Goal: Information Seeking & Learning: Find specific fact

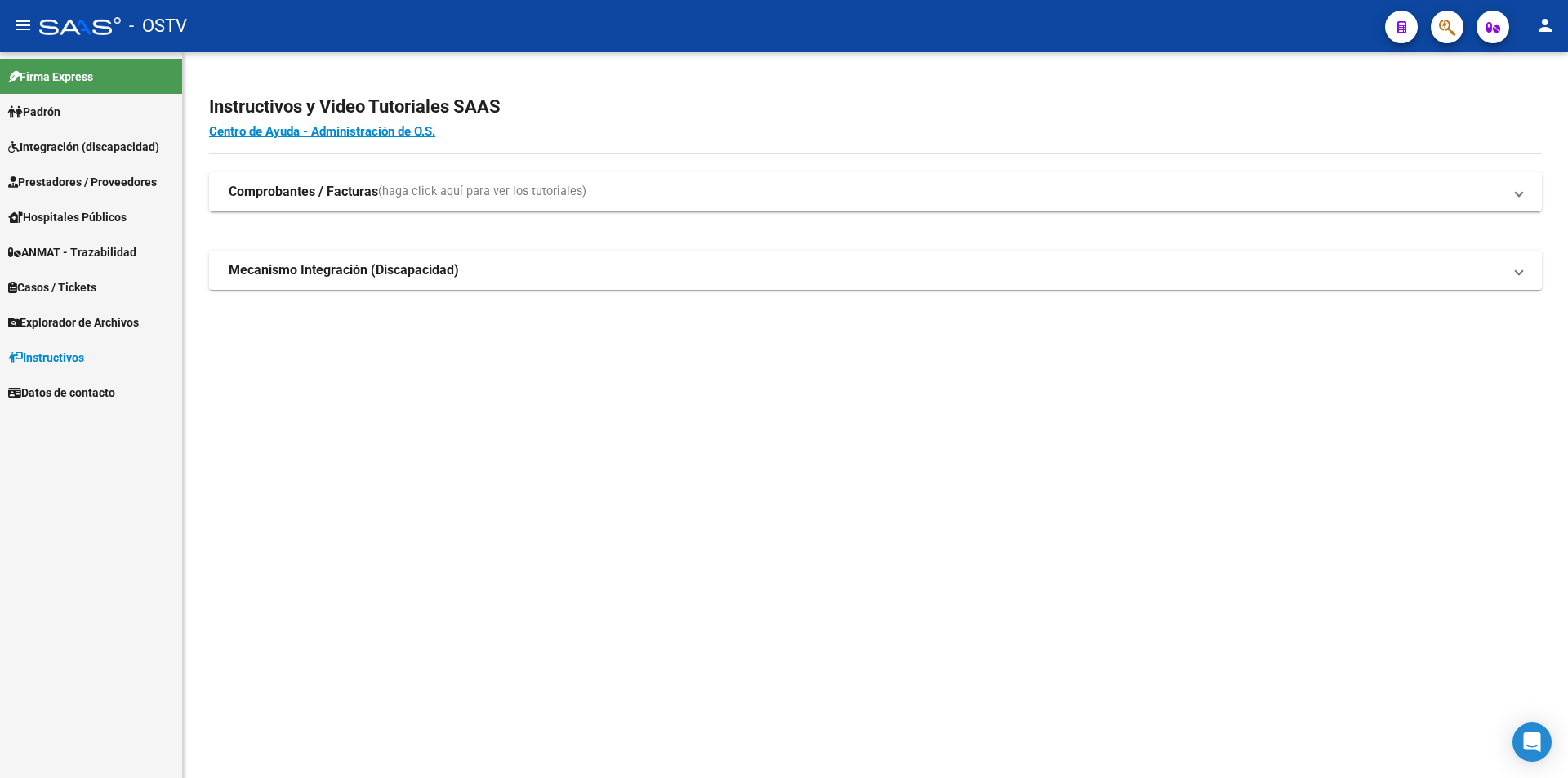
click at [39, 111] on span "Padrón" at bounding box center [34, 112] width 52 height 18
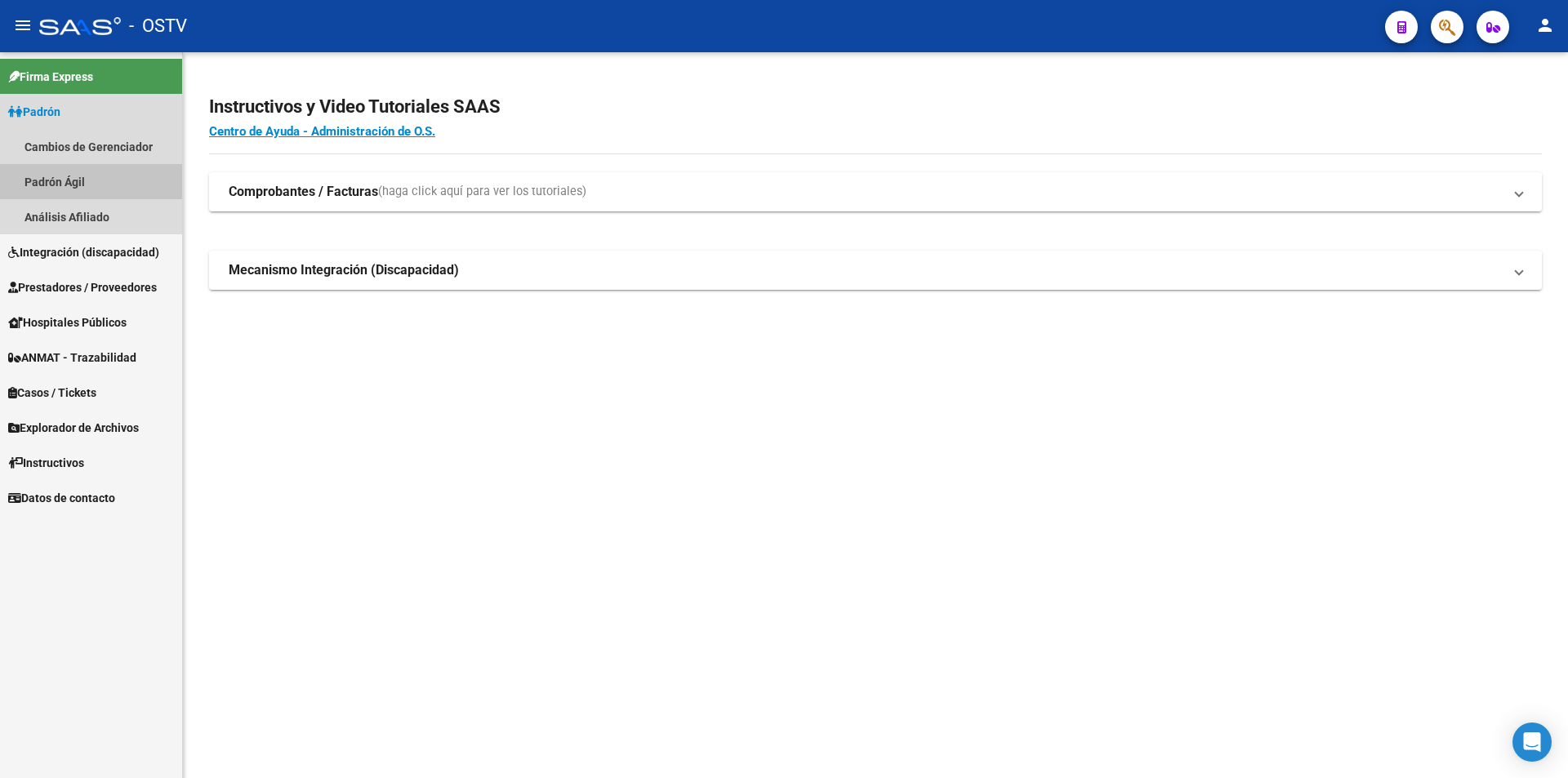
click at [55, 181] on link "Padrón Ágil" at bounding box center [91, 182] width 182 height 35
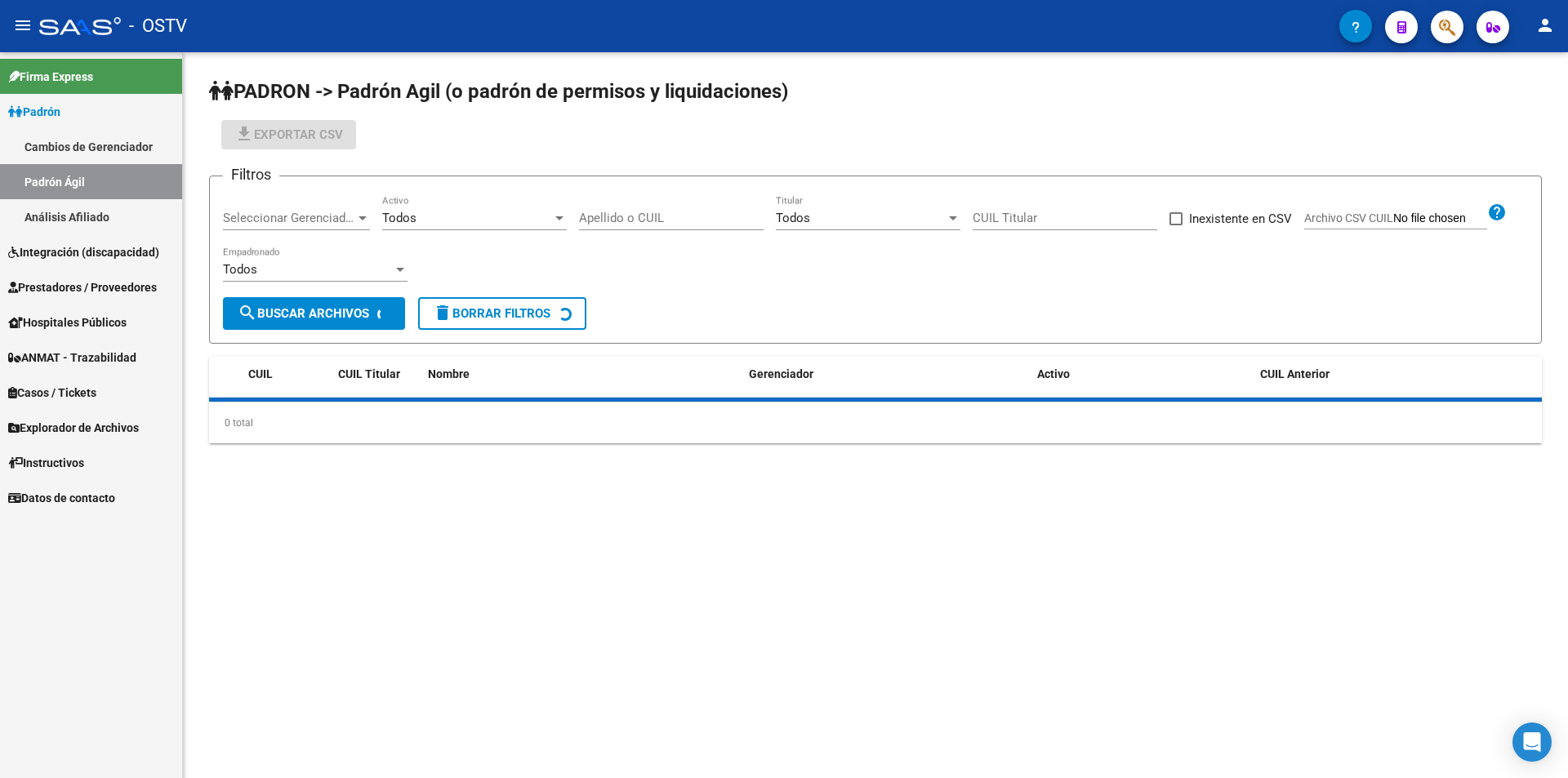
click at [85, 113] on link "Padrón" at bounding box center [91, 111] width 182 height 35
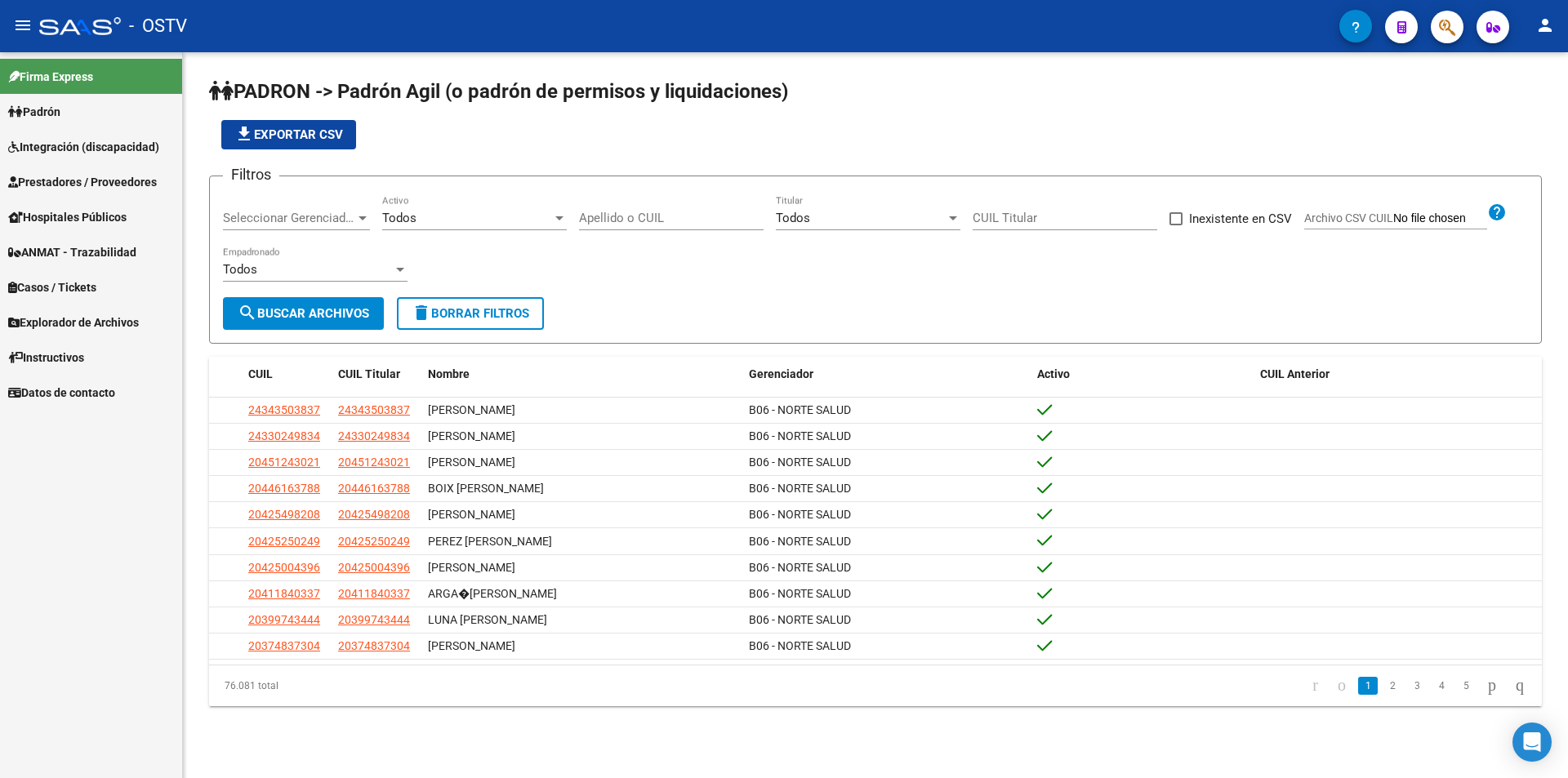
click at [251, 222] on span "Seleccionar Gerenciador" at bounding box center [289, 218] width 132 height 15
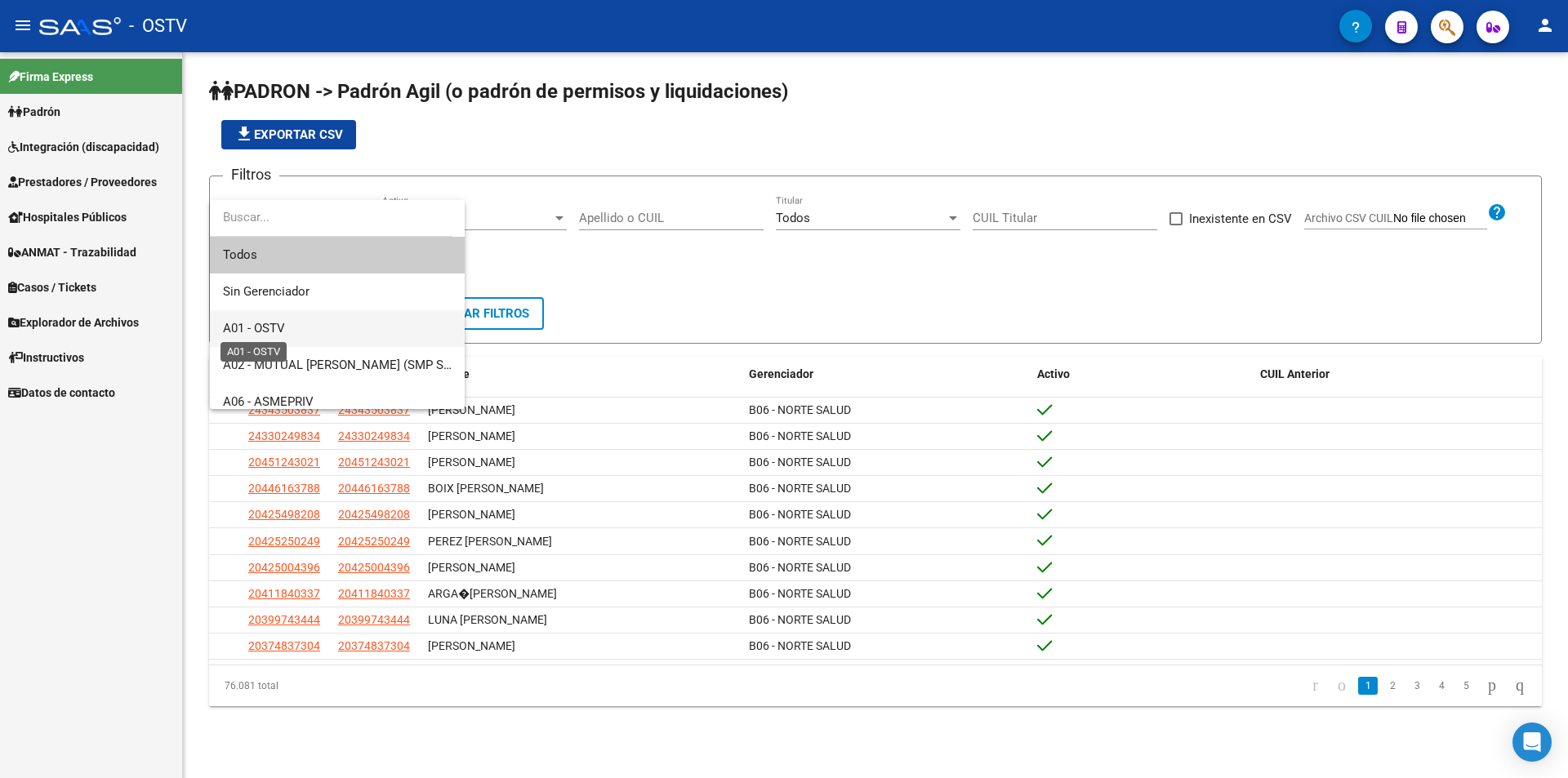
click at [273, 332] on span "A01 - OSTV" at bounding box center [254, 328] width 62 height 15
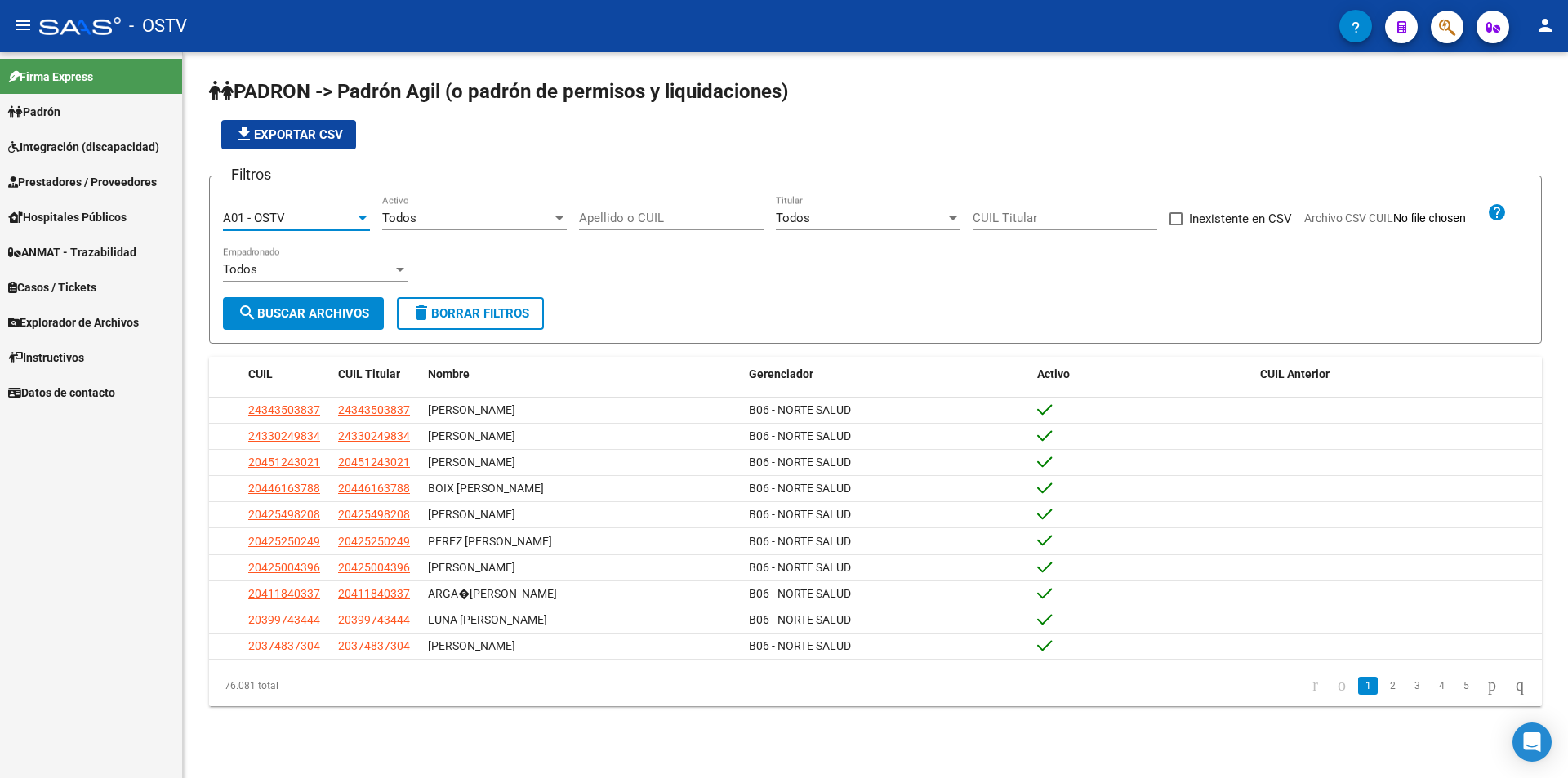
click at [297, 310] on span "search Buscar Archivos" at bounding box center [303, 313] width 131 height 15
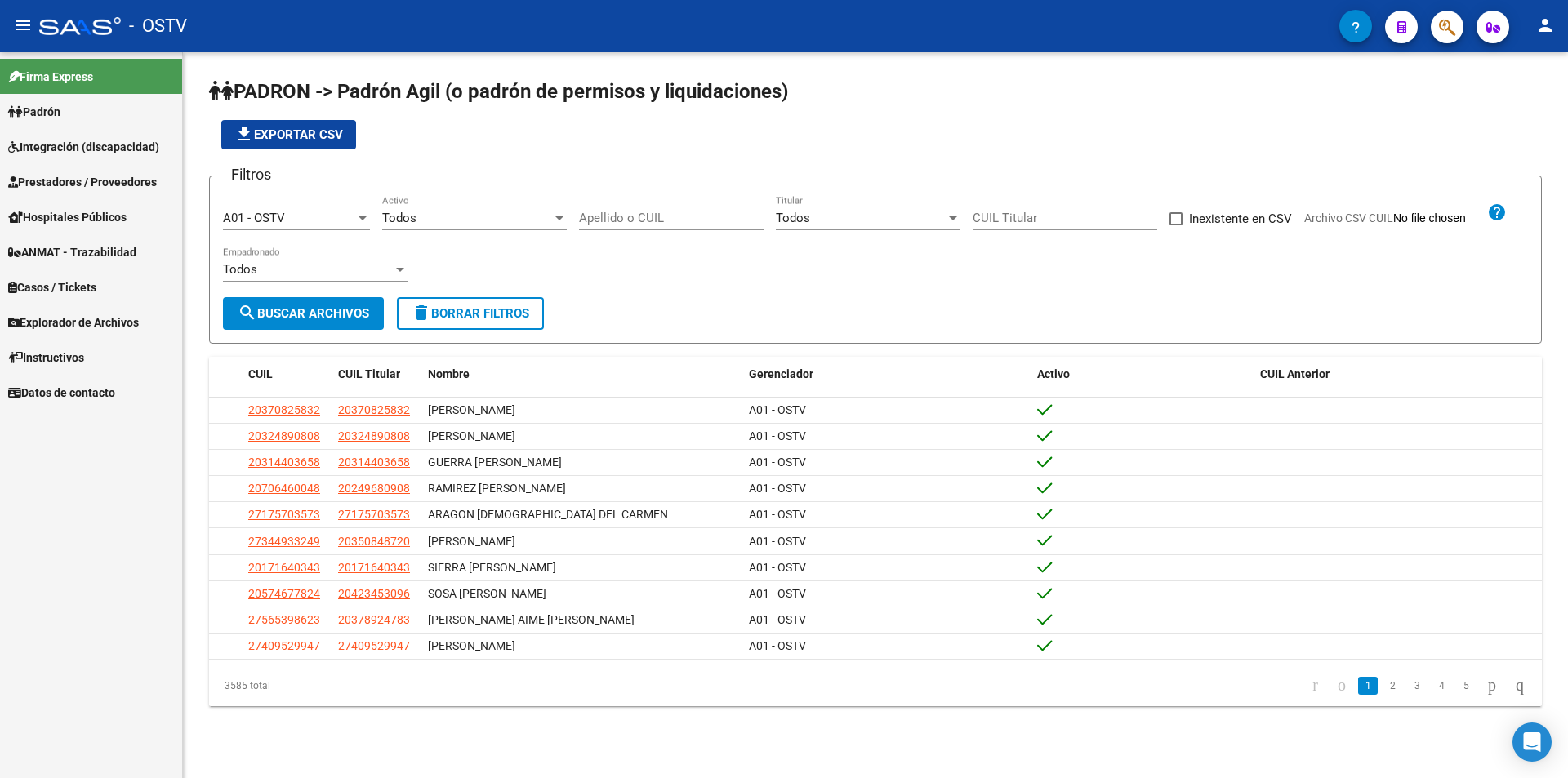
click at [578, 208] on div "Filtros A01 - OSTV Seleccionar Gerenciador Todos Activo Apellido o CUIL Todos T…" at bounding box center [875, 242] width 1305 height 107
click at [496, 213] on div "Todos" at bounding box center [467, 218] width 170 height 15
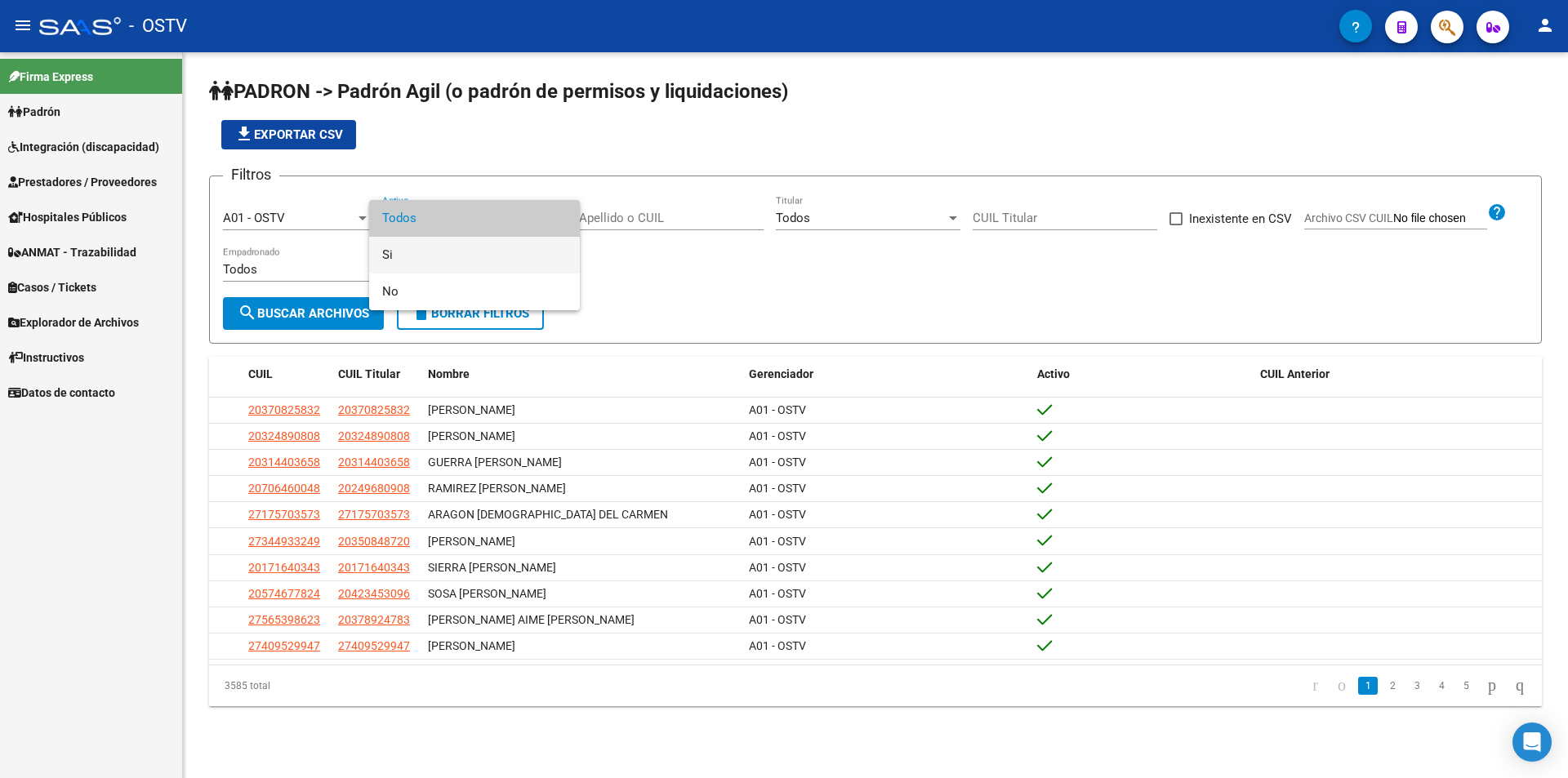
click at [498, 254] on span "Si" at bounding box center [474, 255] width 185 height 37
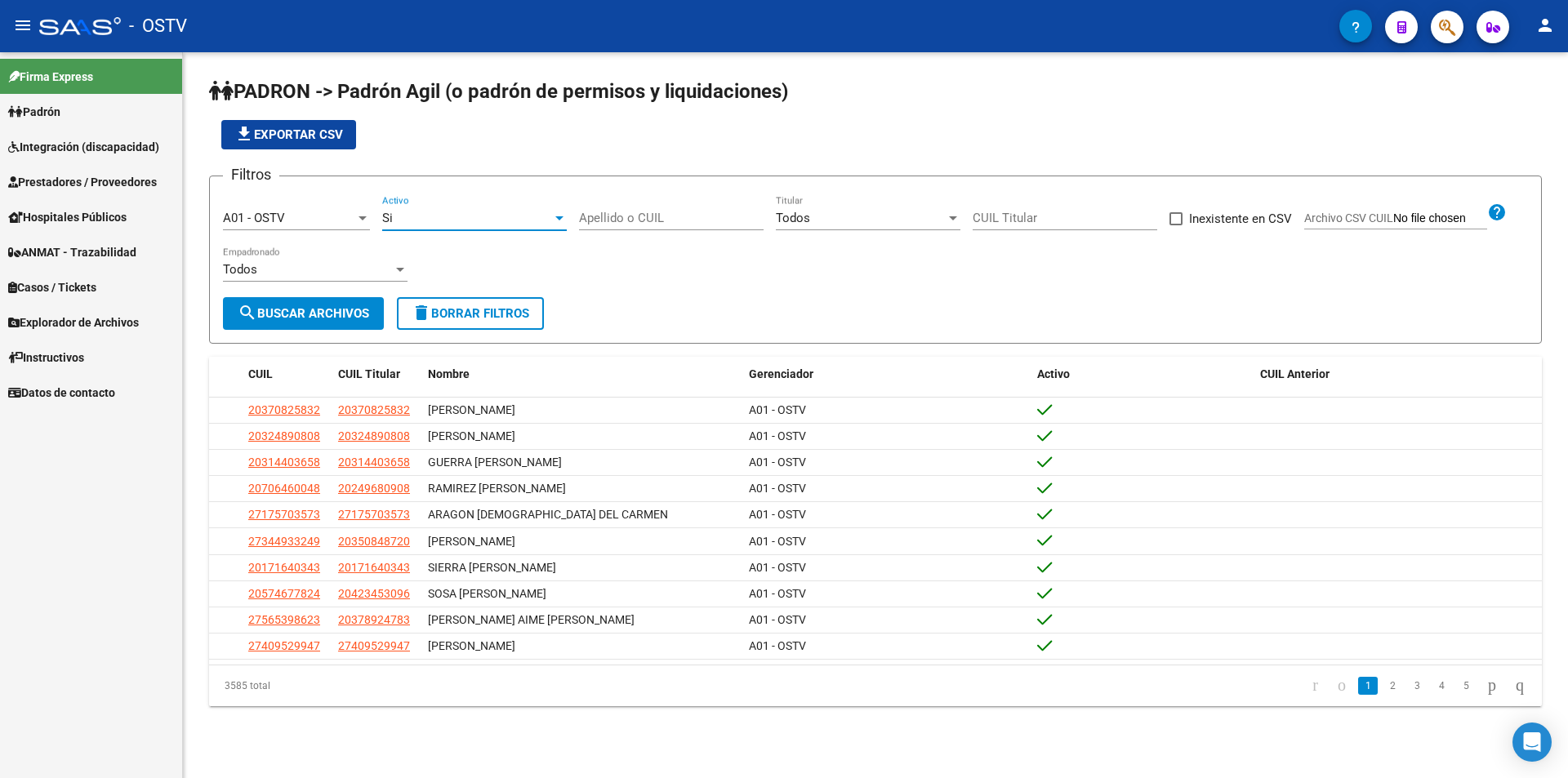
click at [624, 230] on div "Apellido o CUIL" at bounding box center [671, 213] width 185 height 35
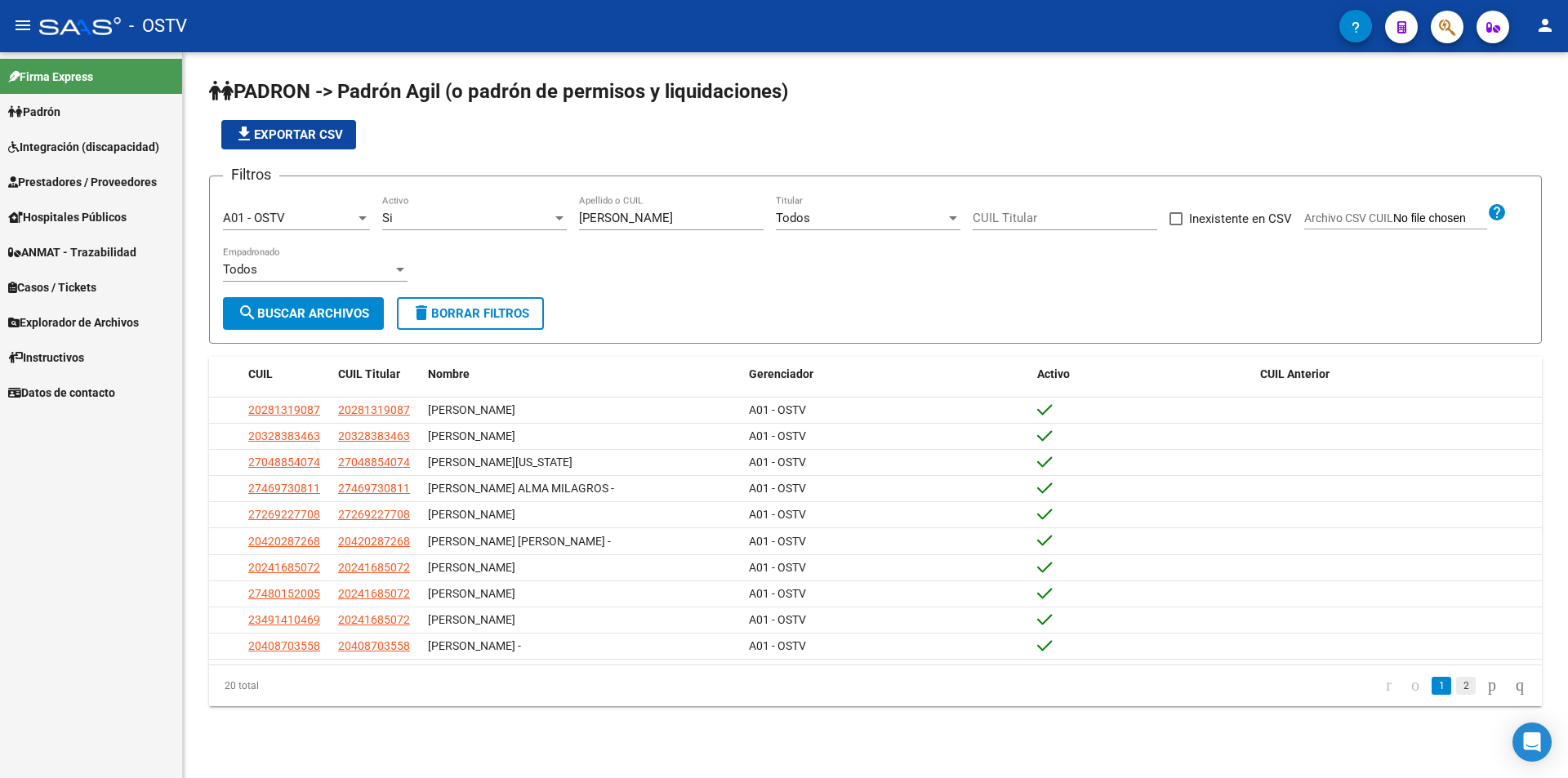
click at [1457, 695] on link "2" at bounding box center [1466, 686] width 19 height 18
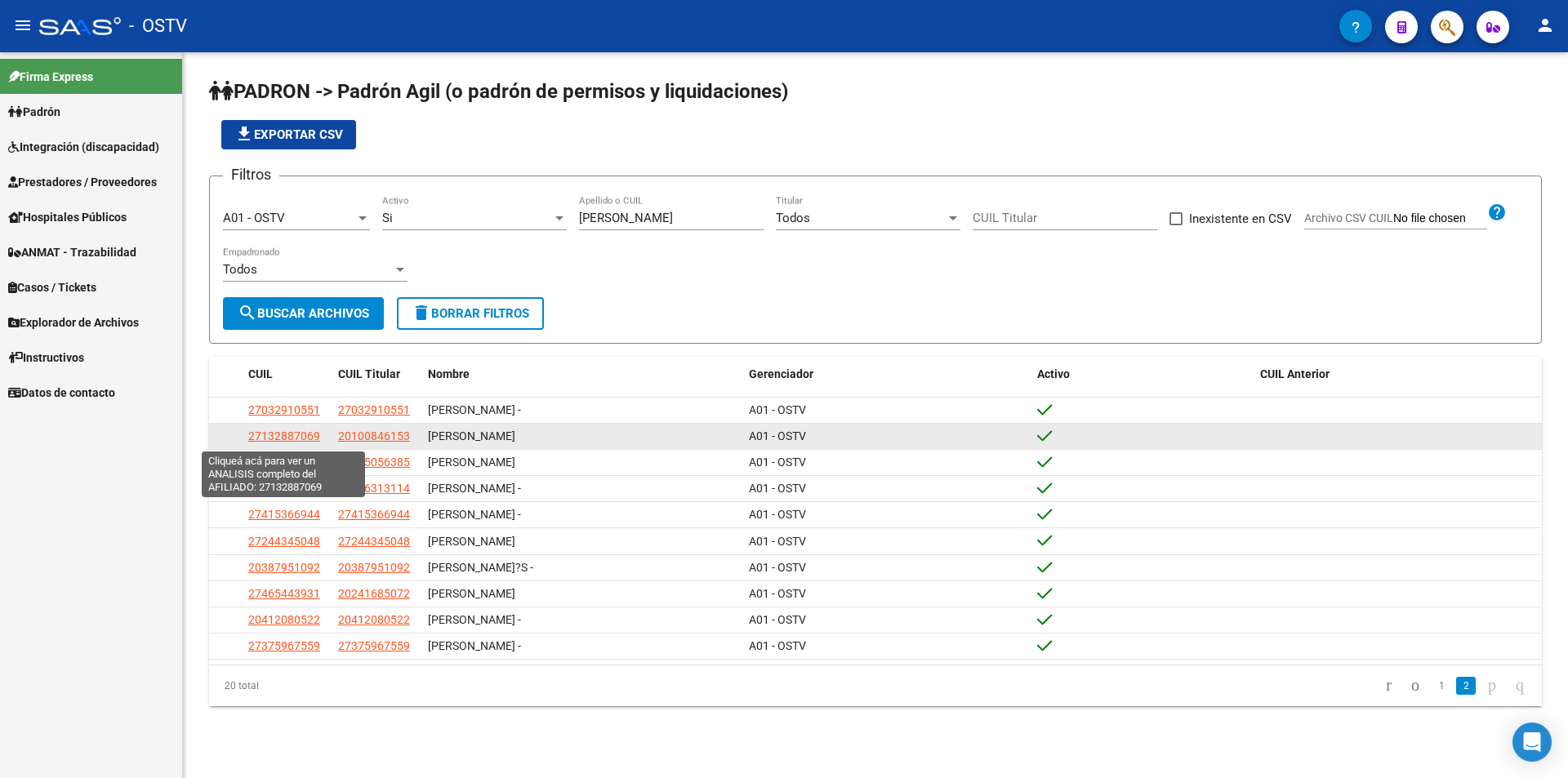
click at [270, 443] on span "27132887069" at bounding box center [284, 436] width 72 height 13
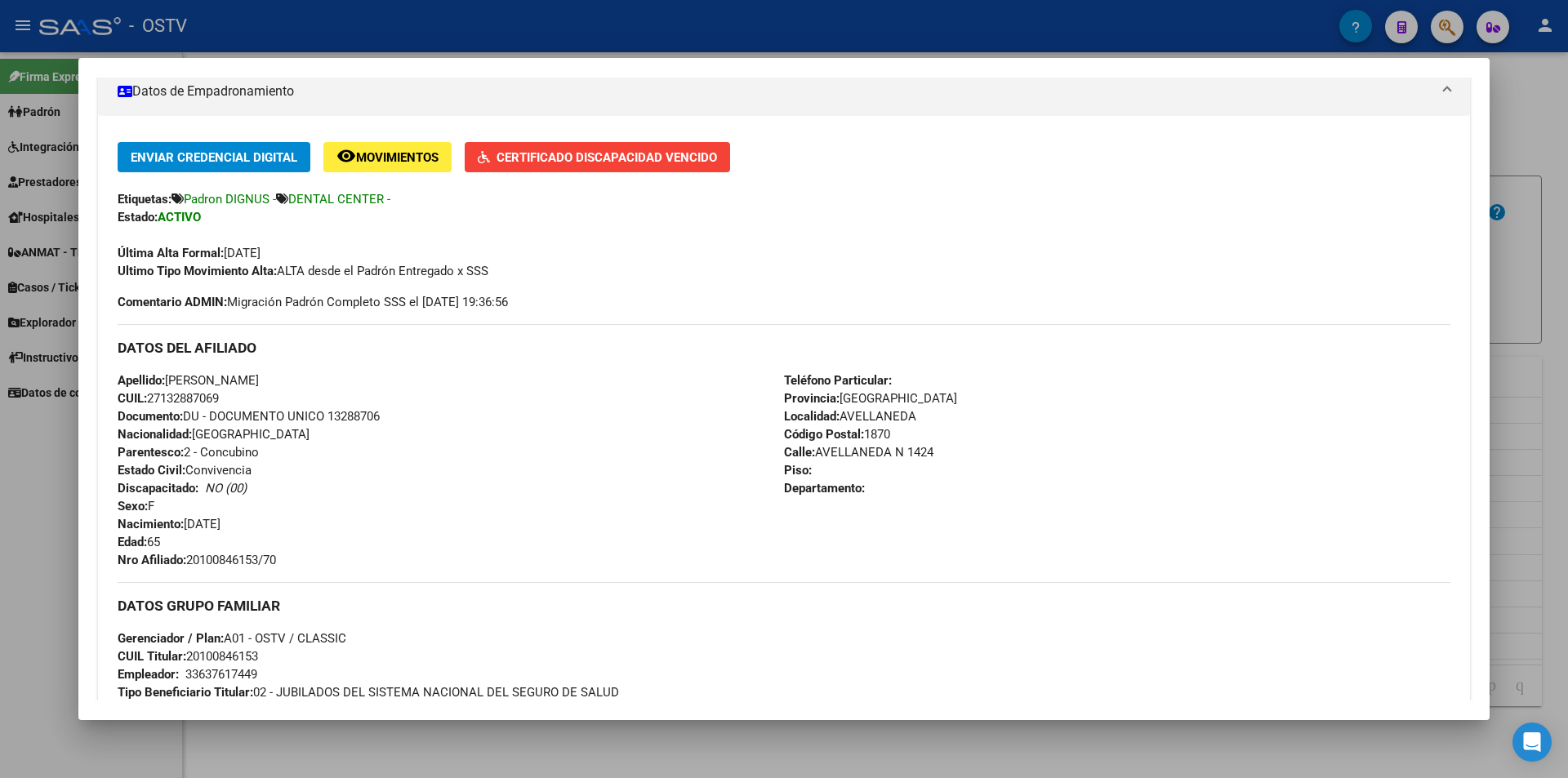
scroll to position [409, 0]
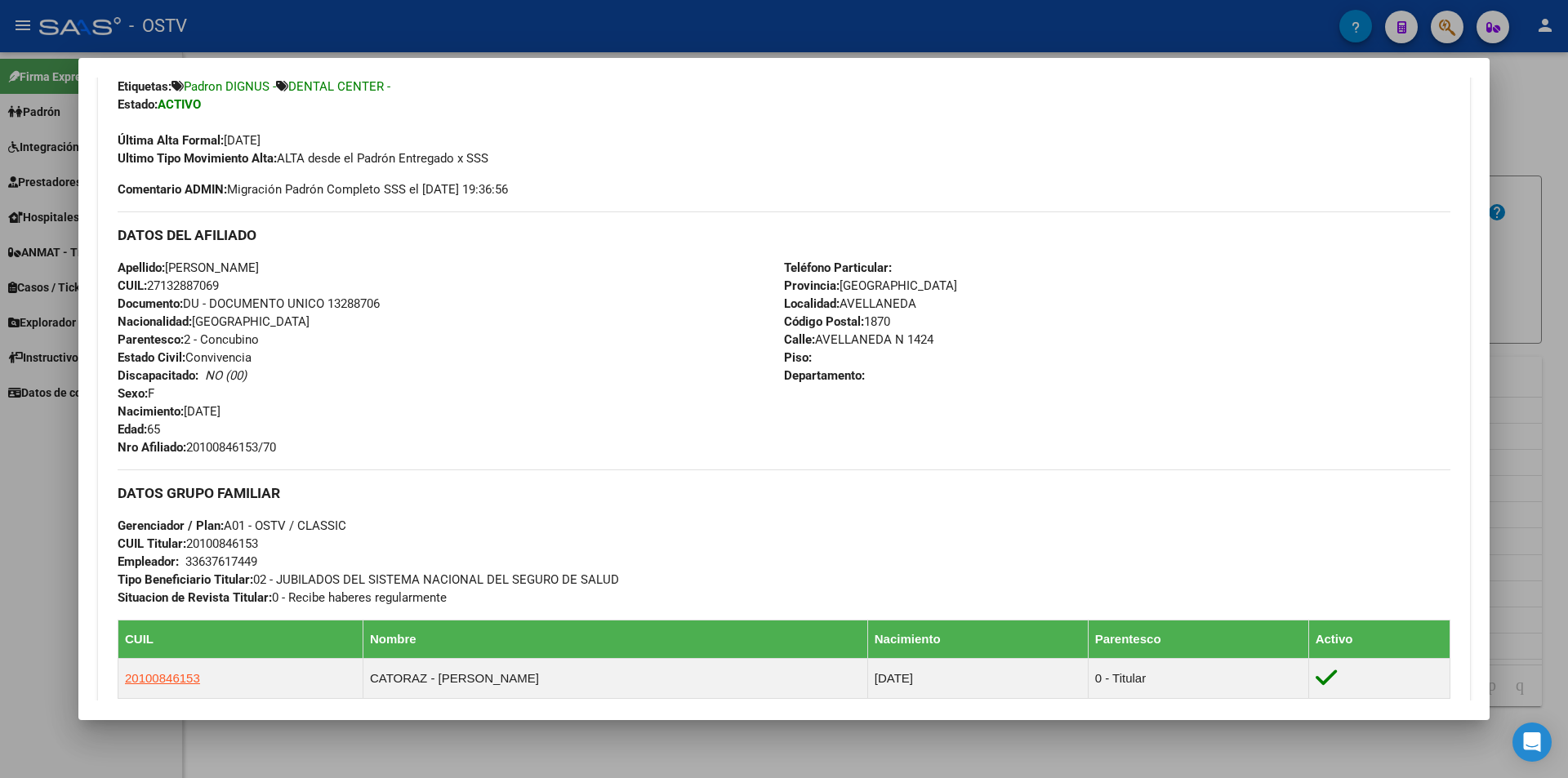
drag, startPoint x: 238, startPoint y: 447, endPoint x: 314, endPoint y: 450, distance: 76.1
click at [315, 449] on div "Apellido: [PERSON_NAME]: 27132887069 Documento: DU - DOCUMENTO UNICO 13288706 N…" at bounding box center [451, 357] width 667 height 197
copy span "20100846153/70"
click at [681, 18] on div at bounding box center [784, 389] width 1568 height 778
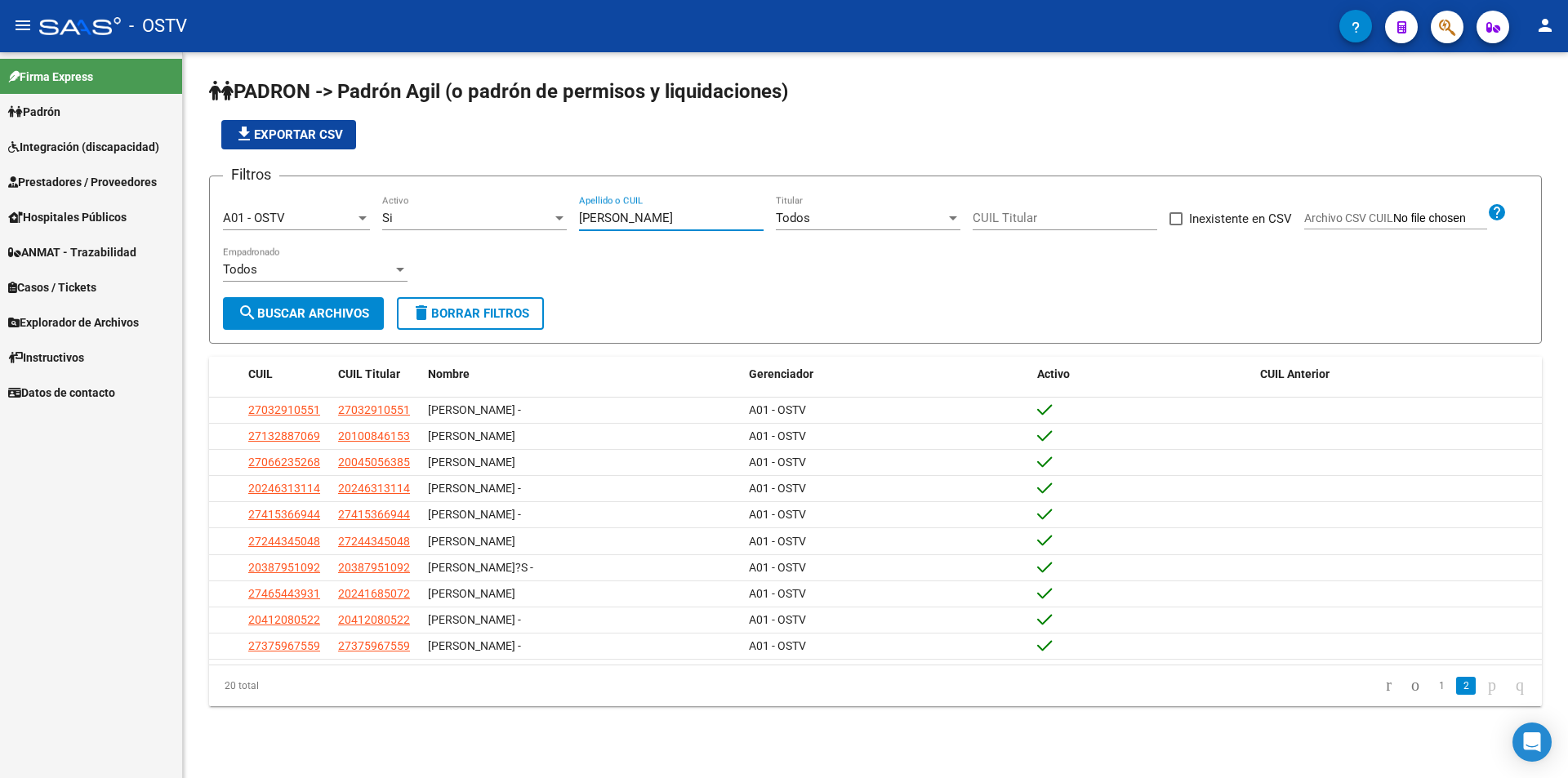
drag, startPoint x: 638, startPoint y: 214, endPoint x: 578, endPoint y: 223, distance: 60.7
click at [578, 223] on div "Filtros A01 - OSTV Seleccionar Gerenciador Si Activo fernandez Apellido o CUIL …" at bounding box center [875, 242] width 1305 height 107
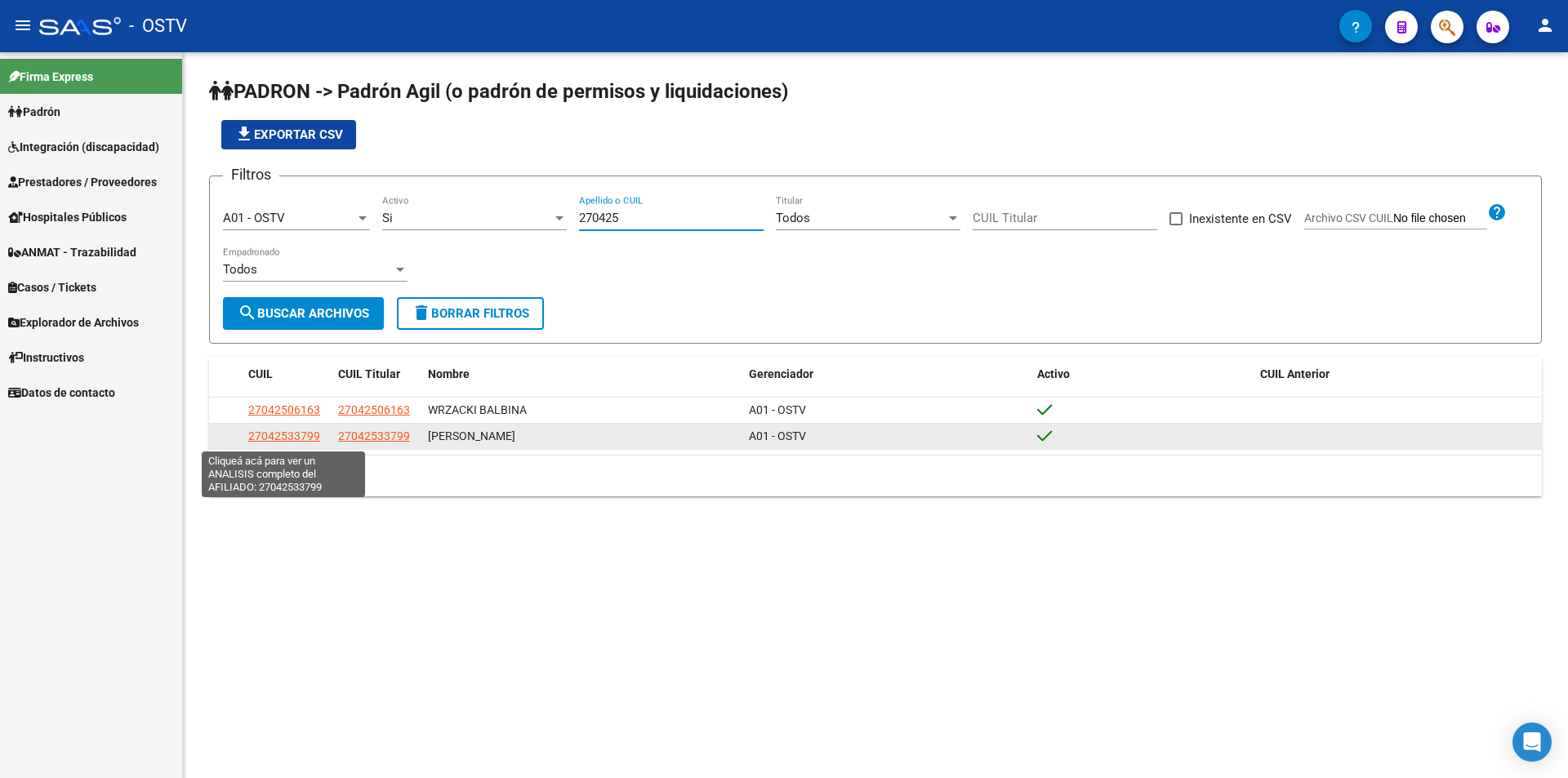
type input "270425"
click at [281, 439] on span "27042533799" at bounding box center [284, 436] width 72 height 13
type textarea "27042533799"
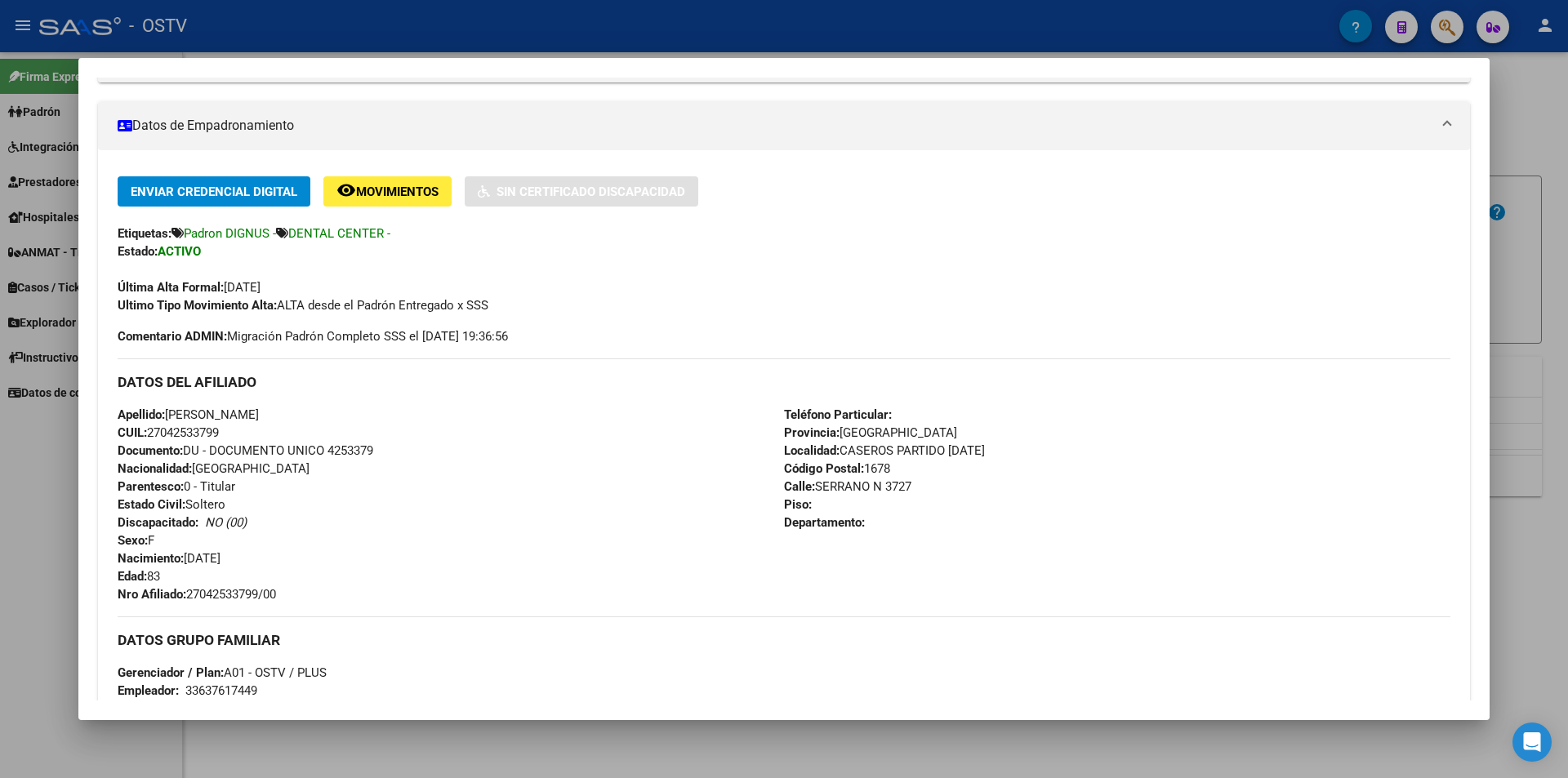
scroll to position [327, 0]
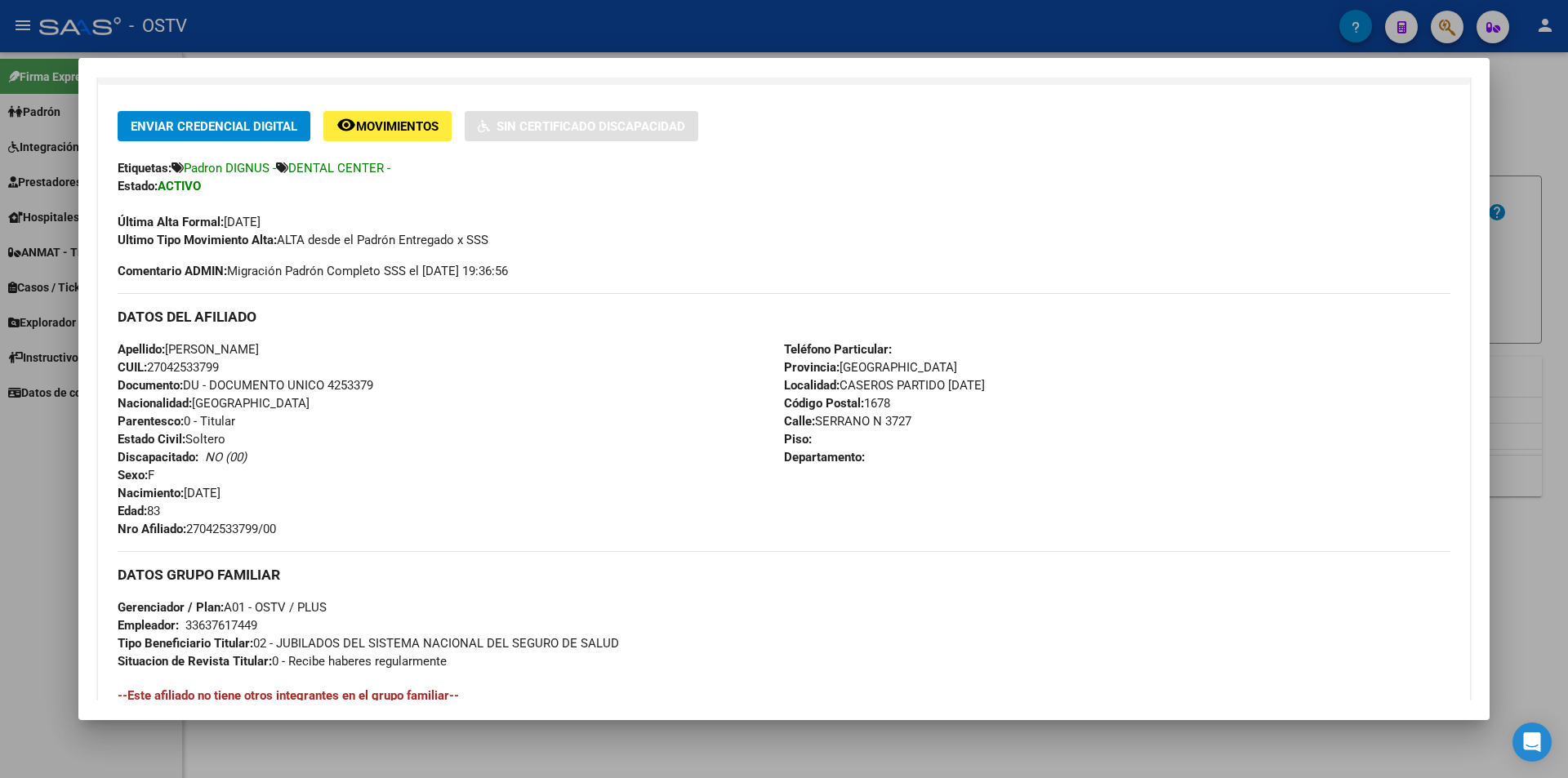
drag, startPoint x: 189, startPoint y: 525, endPoint x: 286, endPoint y: 526, distance: 97.0
click at [286, 526] on div "Apellido: [PERSON_NAME]: 27042533799 Documento: DU - DOCUMENTO UNICO 4253379 Na…" at bounding box center [451, 439] width 667 height 197
copy span "27042533799/00"
click at [439, 16] on div at bounding box center [784, 389] width 1568 height 778
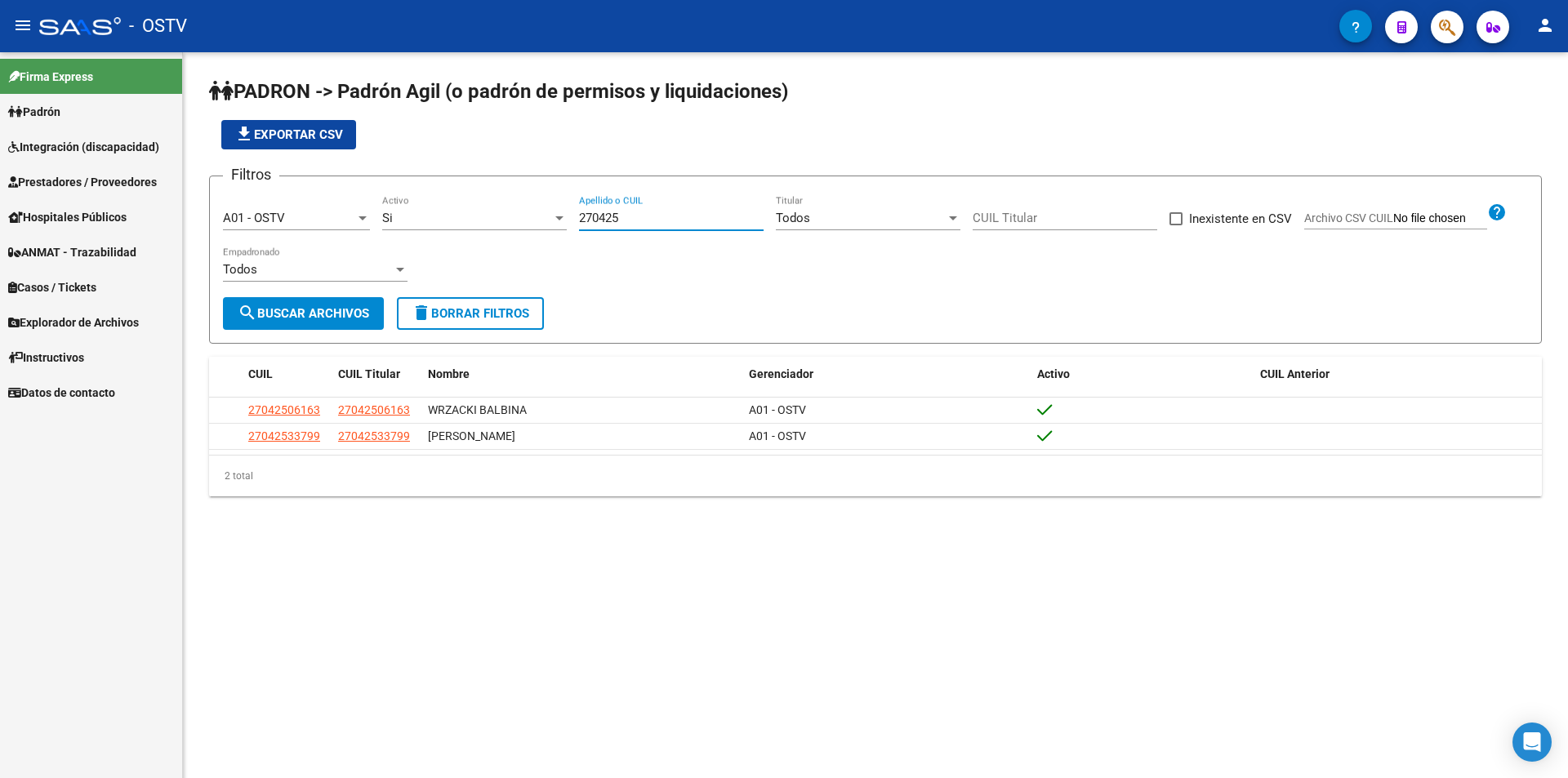
drag, startPoint x: 638, startPoint y: 218, endPoint x: 483, endPoint y: 200, distance: 156.0
click at [491, 200] on div "Filtros A01 - OSTV Seleccionar Gerenciador Si Activo 270425 Apellido o CUIL Tod…" at bounding box center [875, 242] width 1305 height 107
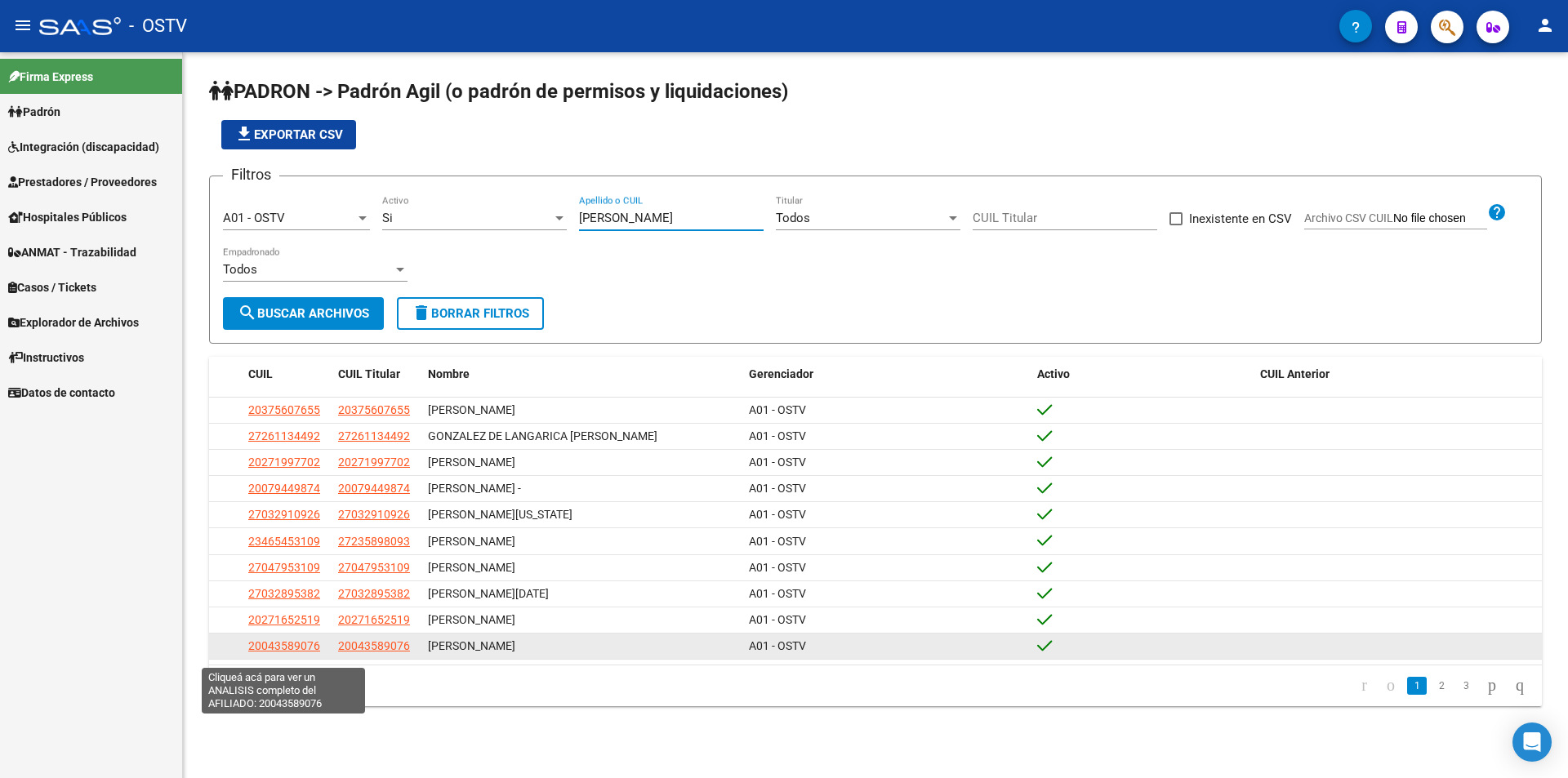
type input "[PERSON_NAME]"
click at [277, 651] on span "20043589076" at bounding box center [284, 646] width 72 height 13
type textarea "20043589076"
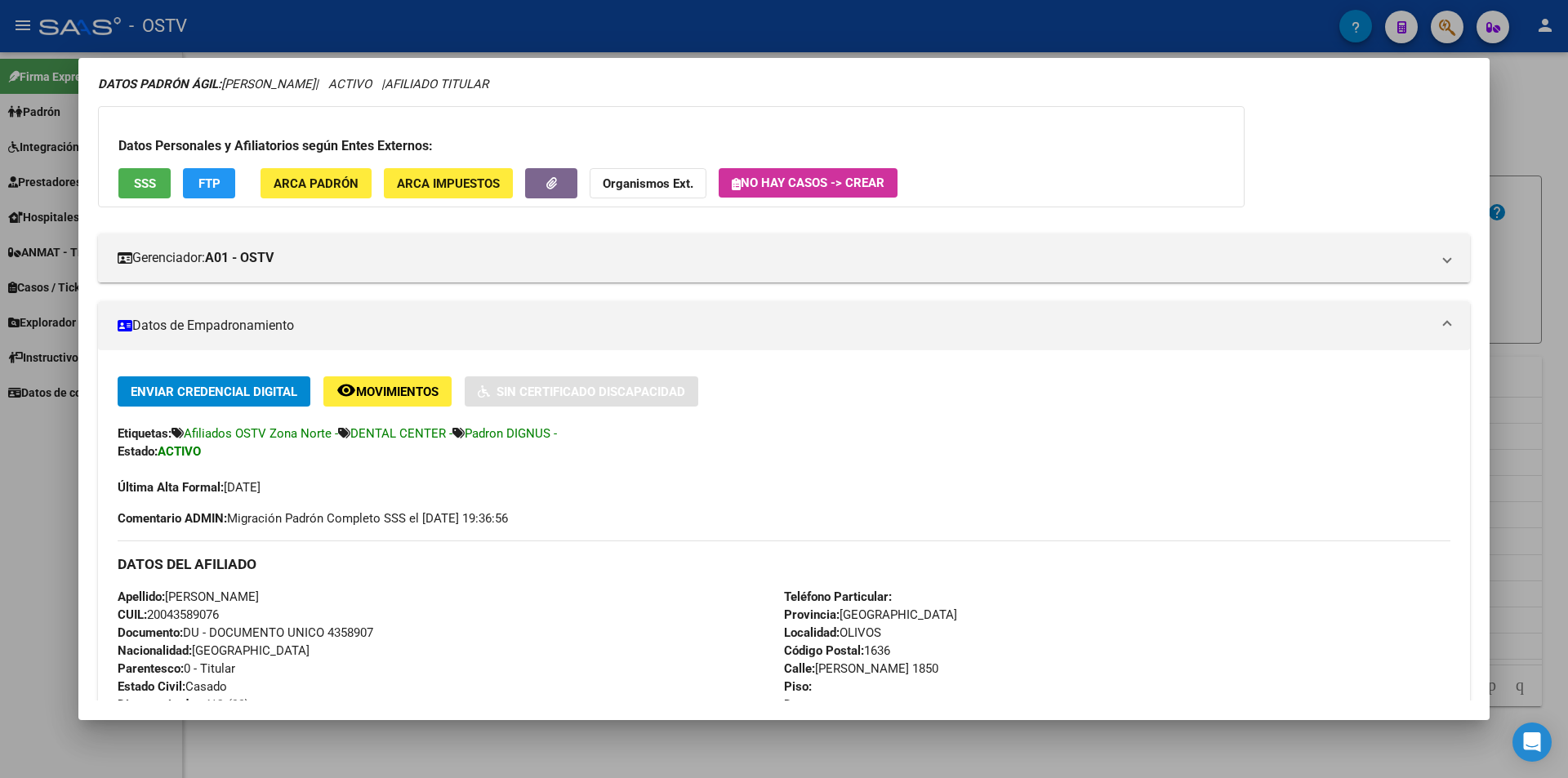
scroll to position [171, 0]
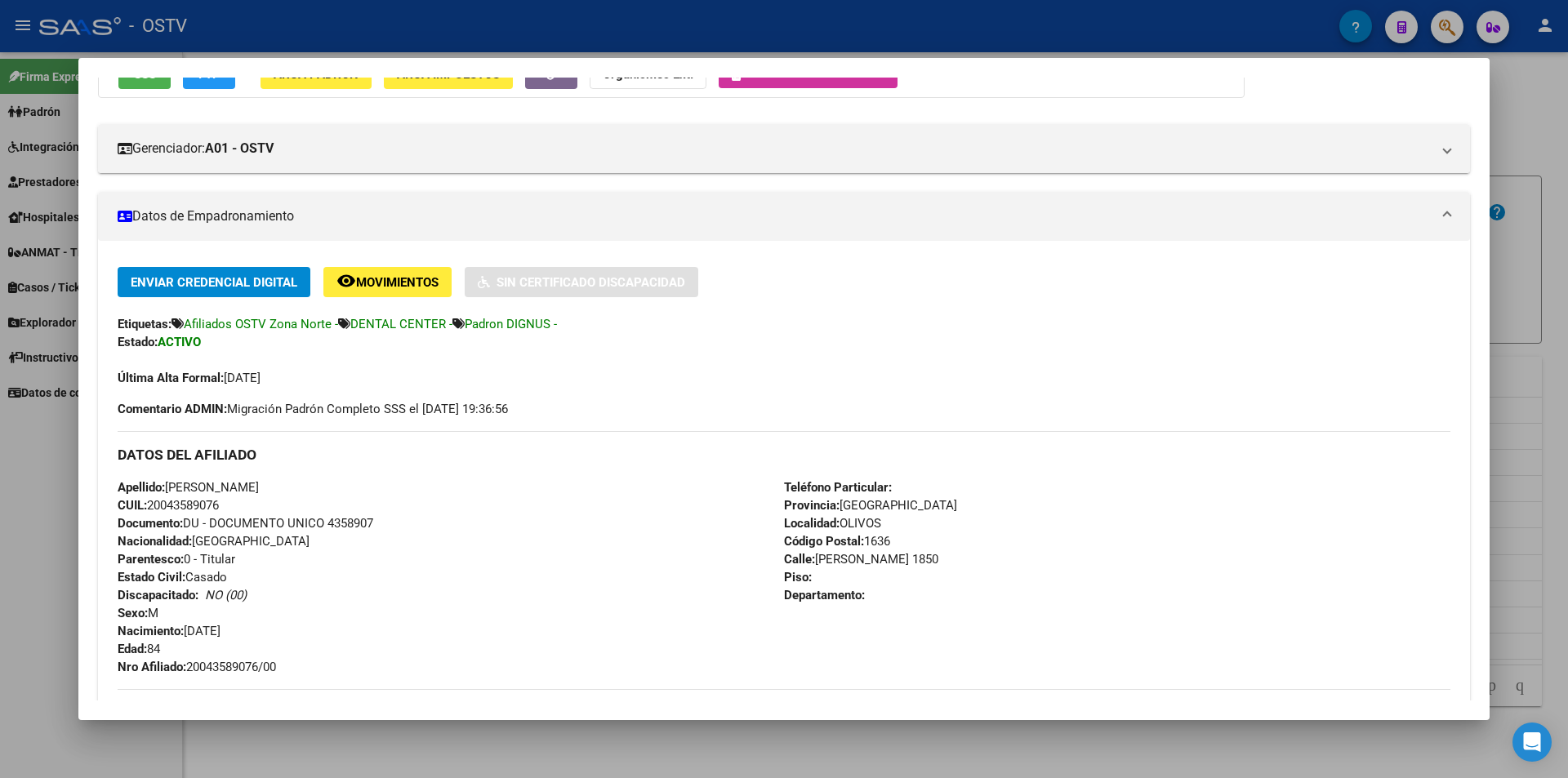
click at [360, 524] on span "Documento: DU - DOCUMENTO UNICO 4358907" at bounding box center [245, 524] width 255 height 15
copy span "4358907"
click at [226, 668] on span "Nro Afiliado: 20043589076/00" at bounding box center [197, 668] width 159 height 15
click at [226, 667] on span "Nro Afiliado: 20043589076/00" at bounding box center [197, 668] width 159 height 15
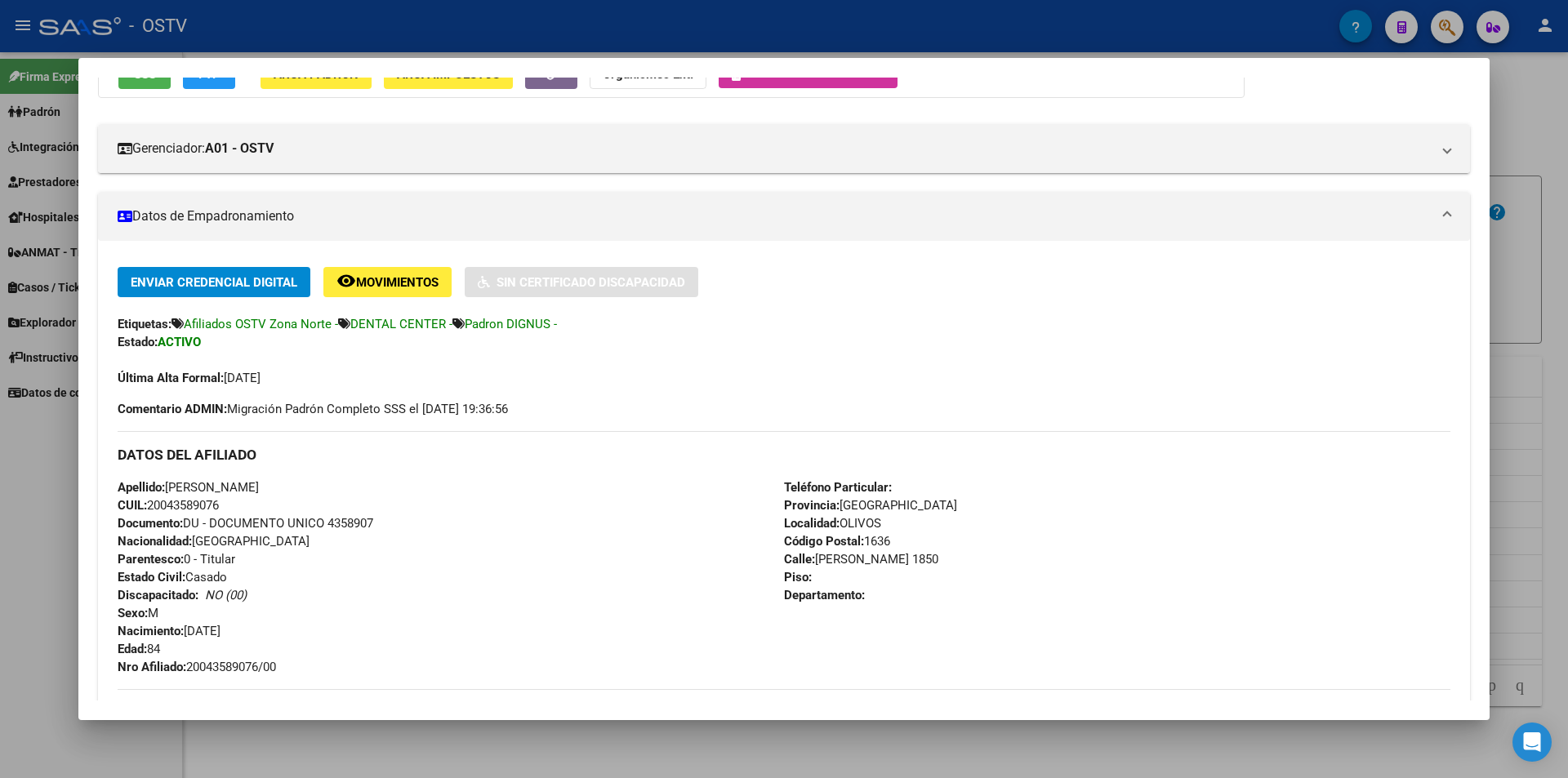
copy span "20043589076"
click at [413, 28] on div at bounding box center [784, 389] width 1568 height 778
